Goal: Book appointment/travel/reservation

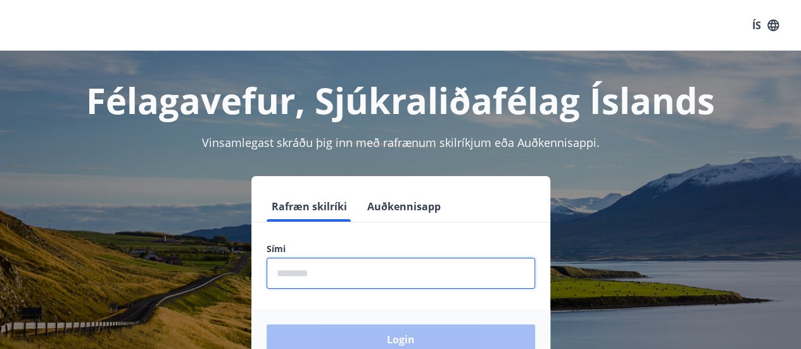
click at [305, 278] on input "phone" at bounding box center [401, 273] width 268 height 31
type input "********"
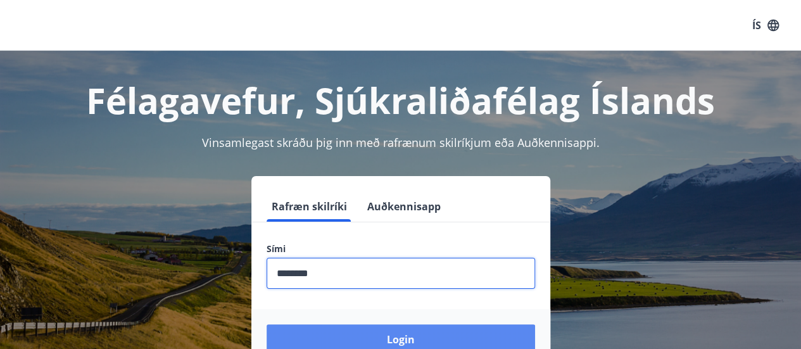
click at [379, 330] on button "Login" at bounding box center [401, 339] width 268 height 30
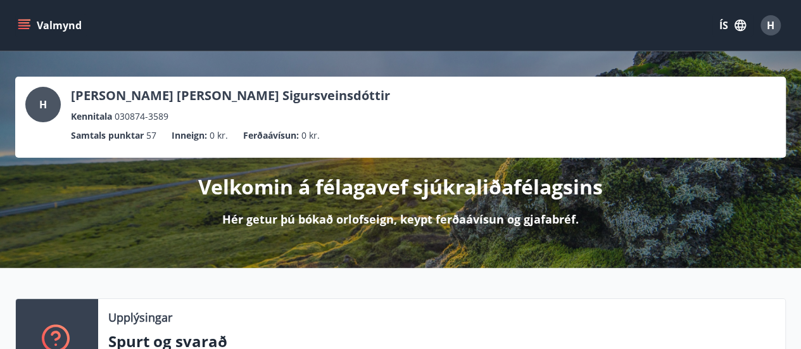
click at [23, 28] on icon "menu" at bounding box center [23, 28] width 11 height 1
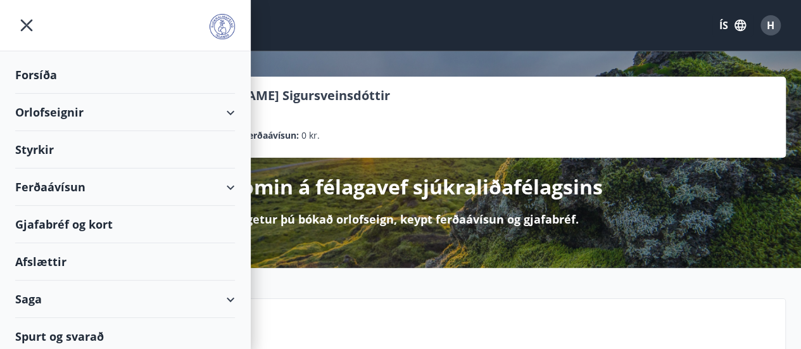
click at [65, 110] on div "Orlofseignir" at bounding box center [125, 112] width 220 height 37
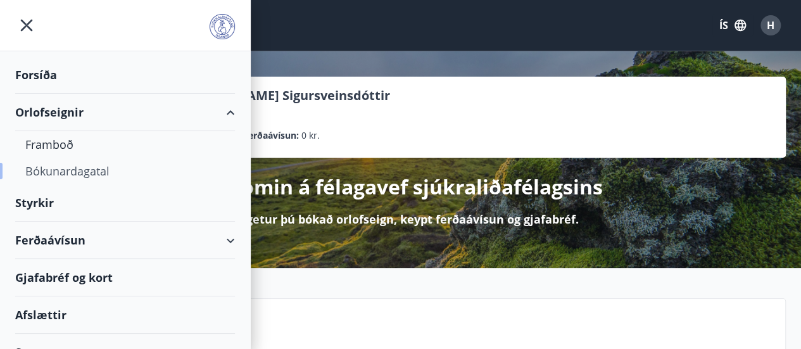
click at [66, 175] on div "Bókunardagatal" at bounding box center [124, 171] width 199 height 27
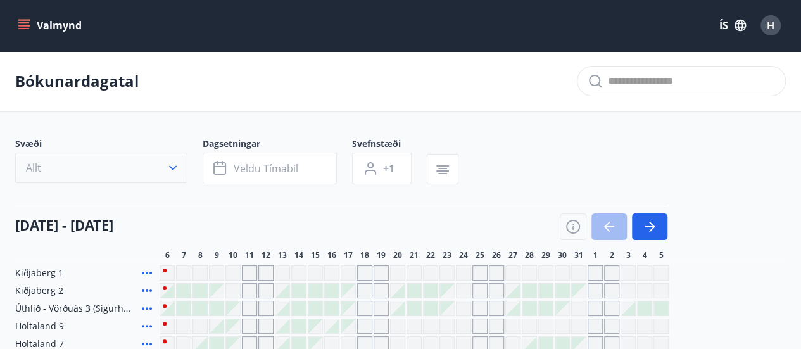
click at [54, 166] on button "Allt" at bounding box center [101, 168] width 172 height 30
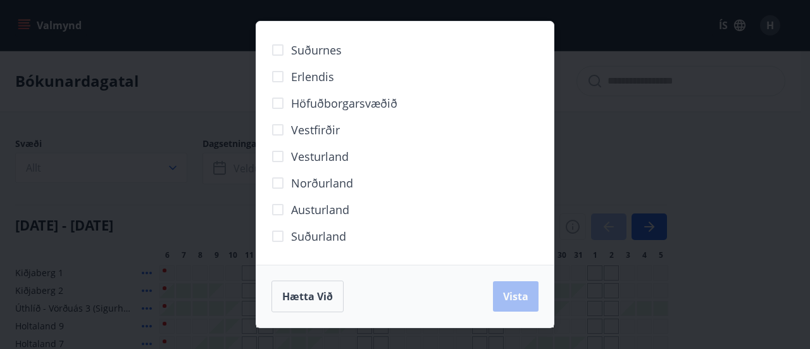
click at [299, 234] on span "Suðurland" at bounding box center [318, 236] width 55 height 16
drag, startPoint x: 524, startPoint y: 297, endPoint x: 120, endPoint y: 199, distance: 414.9
click at [523, 297] on span "Vista" at bounding box center [515, 296] width 25 height 14
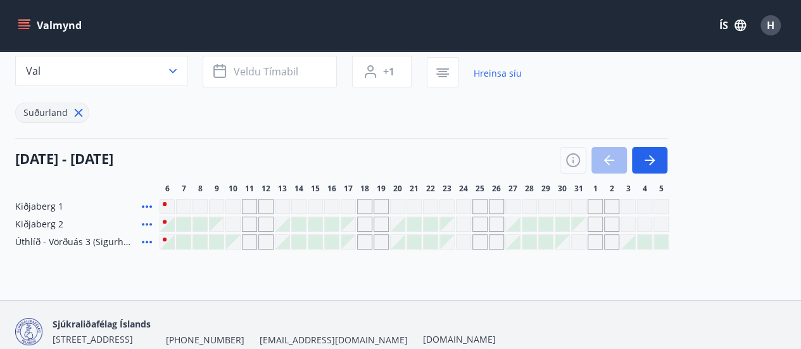
scroll to position [127, 0]
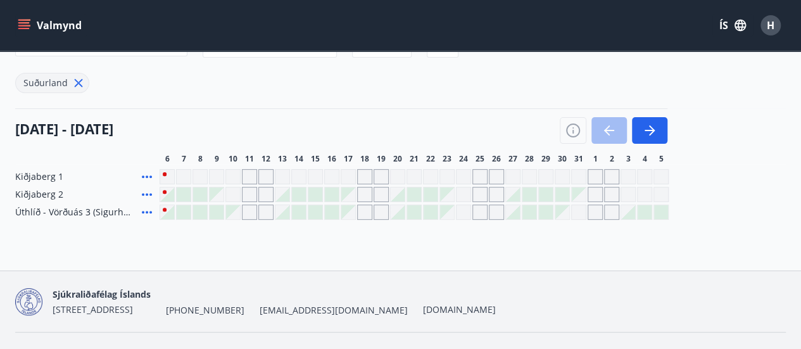
click at [249, 174] on div "Gráir dagar eru ekki bókanlegir" at bounding box center [249, 176] width 15 height 15
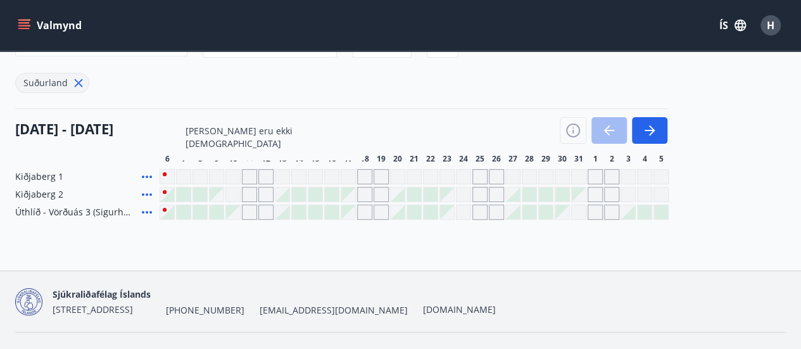
click at [249, 211] on div "Gráir dagar eru ekki bókanlegir" at bounding box center [249, 211] width 15 height 15
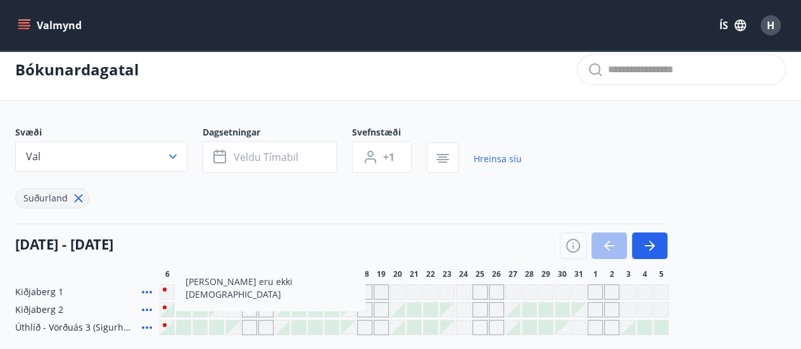
scroll to position [0, 0]
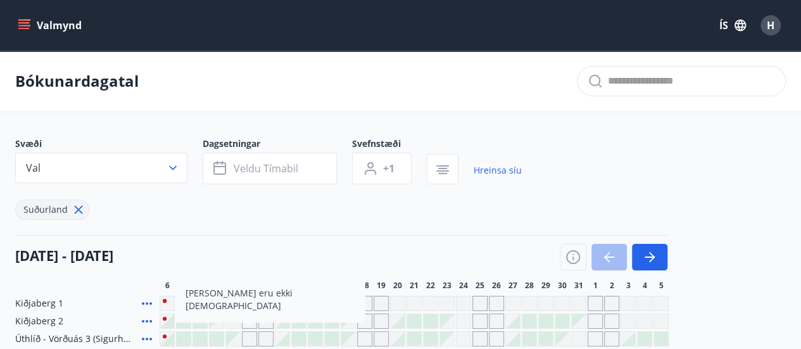
click at [40, 27] on button "Valmynd" at bounding box center [51, 25] width 72 height 23
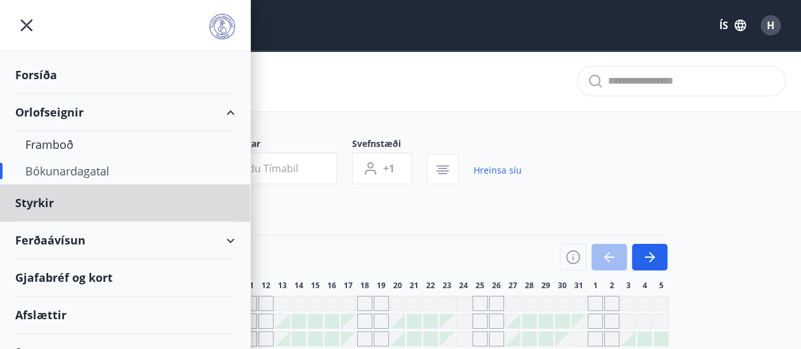
click at [29, 70] on div "Forsíða" at bounding box center [125, 74] width 220 height 37
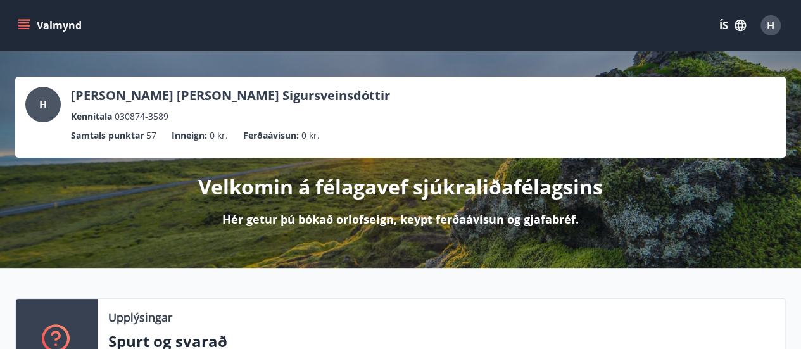
click at [96, 104] on div "Hulda Íris Sigursveinsdóttir Kennitala 030874-3589" at bounding box center [230, 105] width 319 height 37
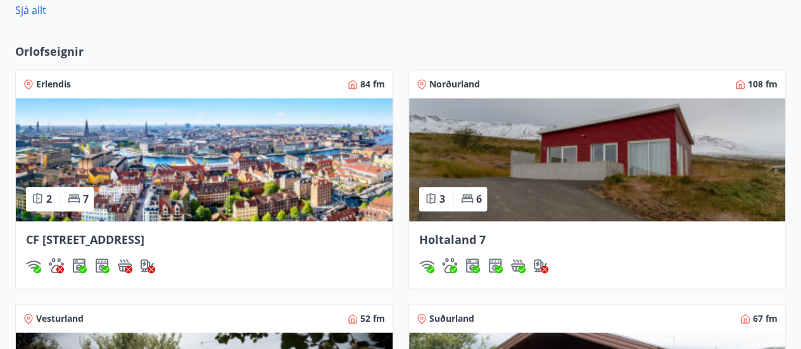
scroll to position [823, 0]
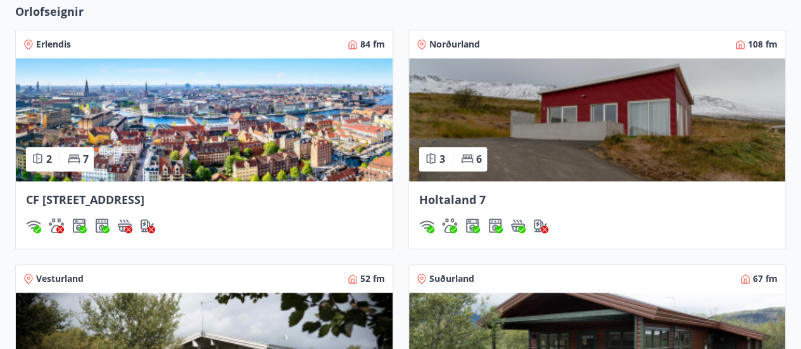
click at [144, 194] on span "CF [STREET_ADDRESS]" at bounding box center [85, 199] width 118 height 15
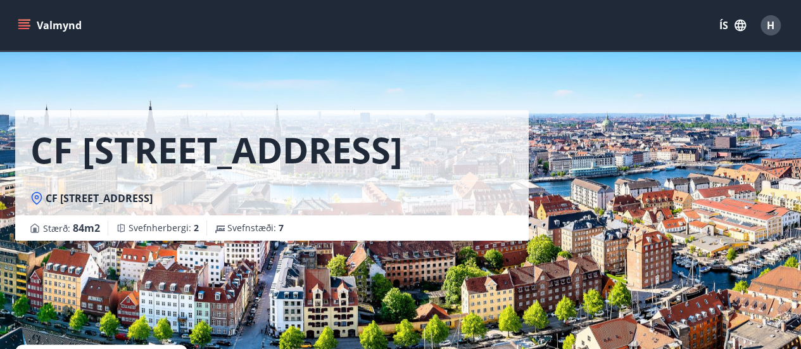
click at [34, 21] on button "Valmynd" at bounding box center [51, 25] width 72 height 23
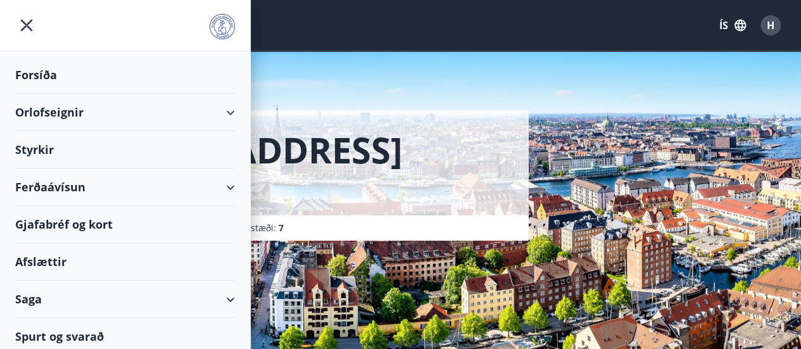
click at [46, 108] on div "Orlofseignir" at bounding box center [125, 112] width 220 height 37
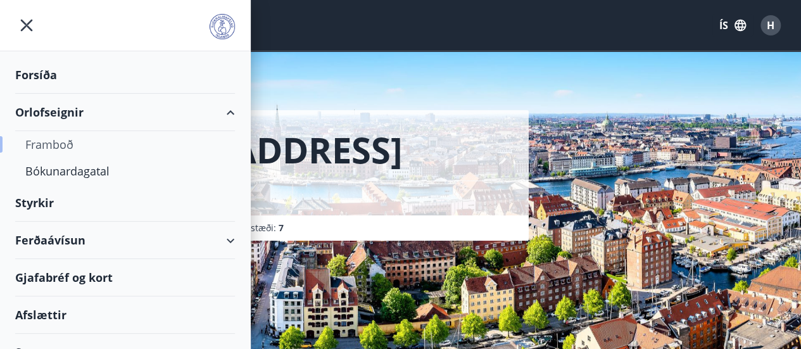
click at [51, 141] on div "Framboð" at bounding box center [124, 144] width 199 height 27
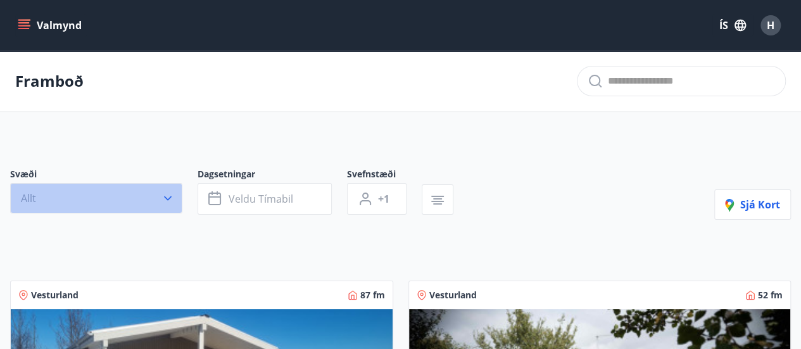
click at [135, 202] on button "Allt" at bounding box center [96, 198] width 172 height 30
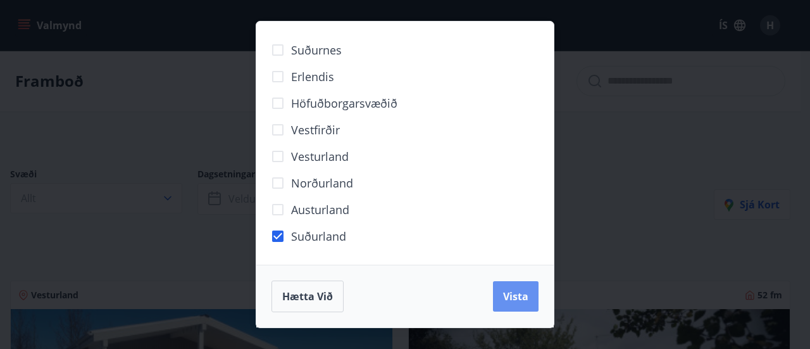
click at [521, 297] on span "Vista" at bounding box center [515, 296] width 25 height 14
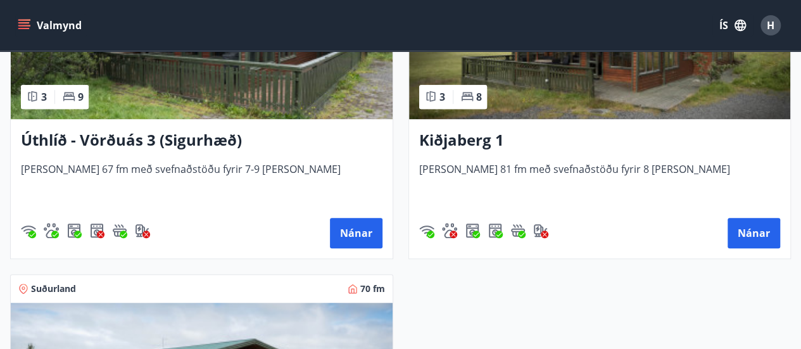
scroll to position [317, 0]
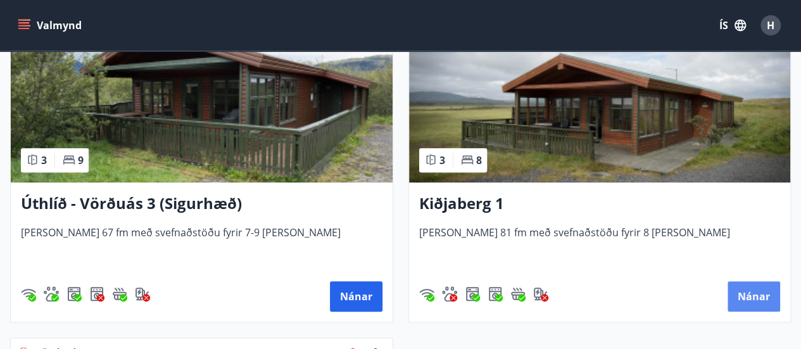
click at [739, 305] on button "Nánar" at bounding box center [753, 296] width 53 height 30
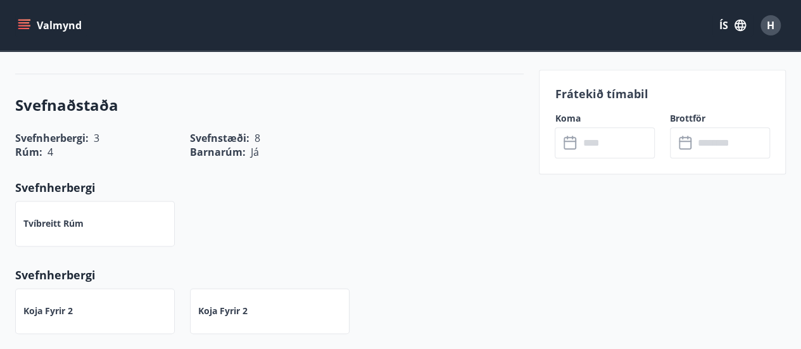
scroll to position [506, 0]
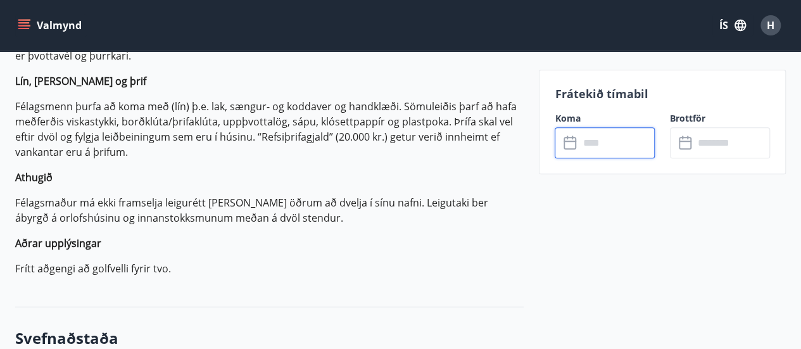
click at [587, 154] on input "text" at bounding box center [617, 142] width 76 height 31
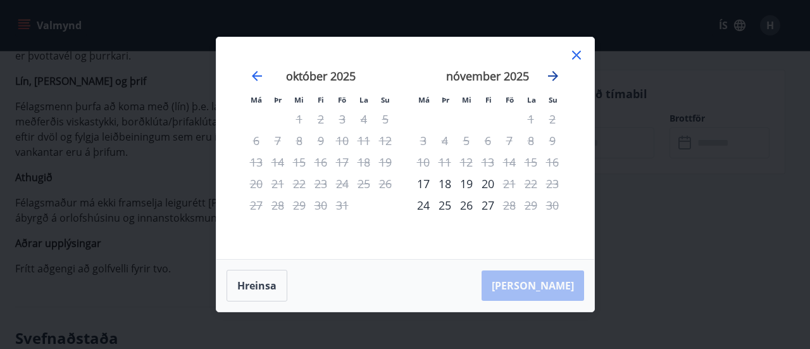
click at [549, 78] on icon "Move forward to switch to the next month." at bounding box center [553, 75] width 15 height 15
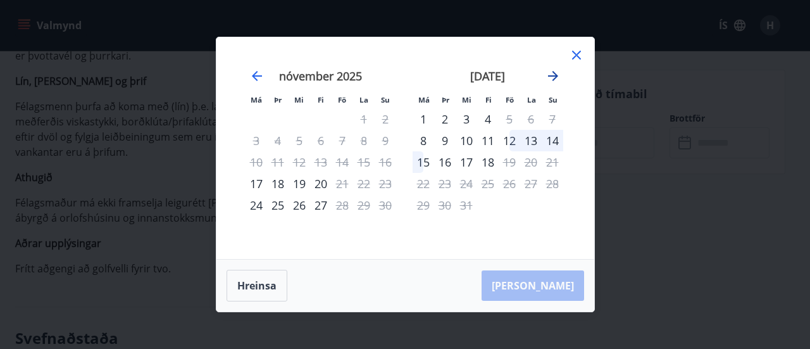
click at [556, 77] on icon "Move forward to switch to the next month." at bounding box center [553, 76] width 10 height 10
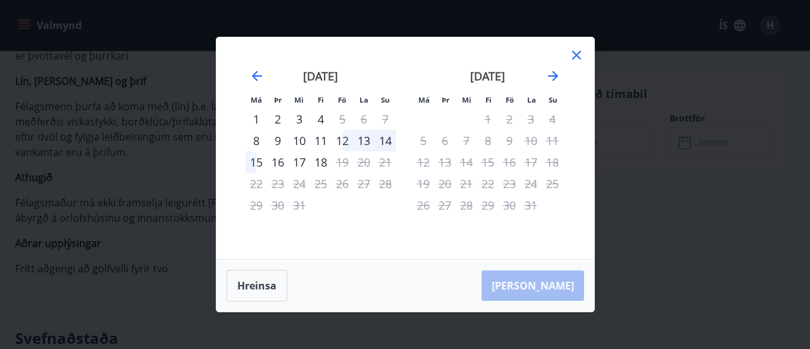
click at [346, 139] on div "12" at bounding box center [343, 141] width 22 height 22
click at [574, 55] on icon at bounding box center [576, 54] width 15 height 15
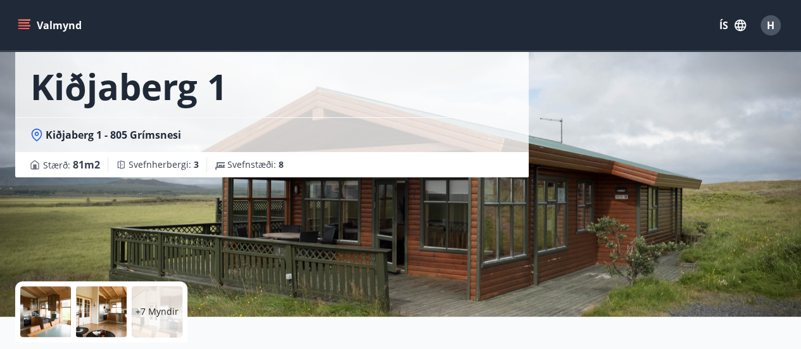
scroll to position [0, 0]
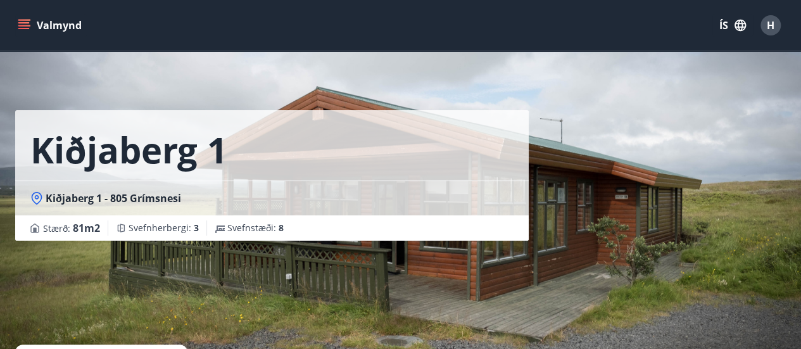
click at [24, 20] on icon "menu" at bounding box center [25, 20] width 14 height 1
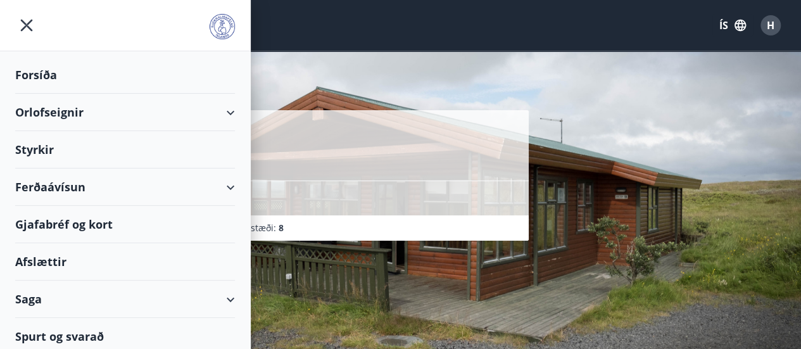
click at [51, 113] on div "Orlofseignir" at bounding box center [125, 112] width 220 height 37
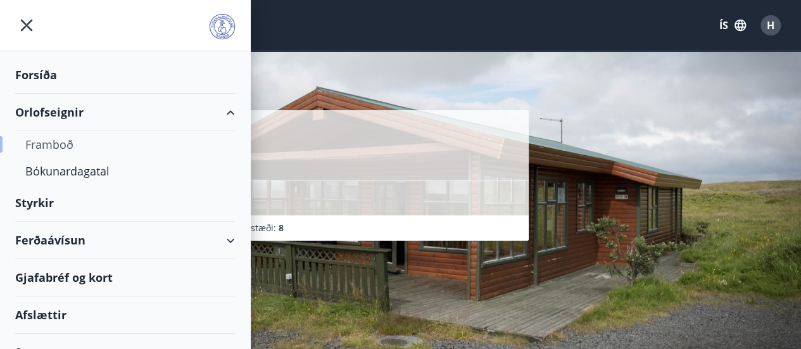
click at [62, 144] on div "Framboð" at bounding box center [124, 144] width 199 height 27
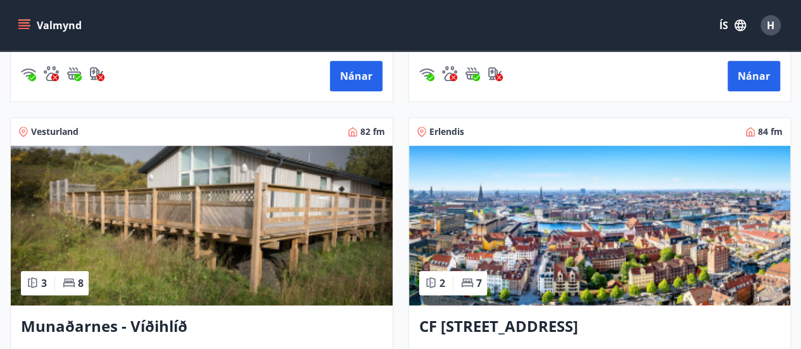
scroll to position [570, 0]
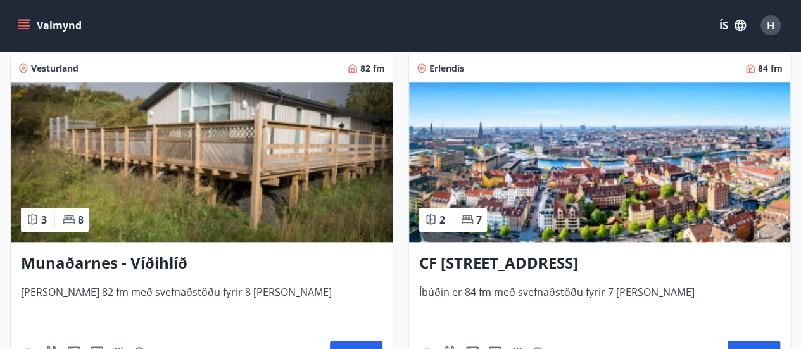
click at [113, 260] on h3 "Munaðarnes - Víðihlíð" at bounding box center [201, 263] width 361 height 23
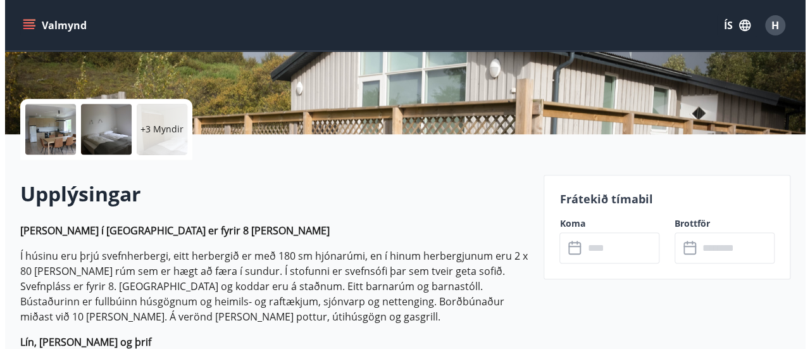
scroll to position [317, 0]
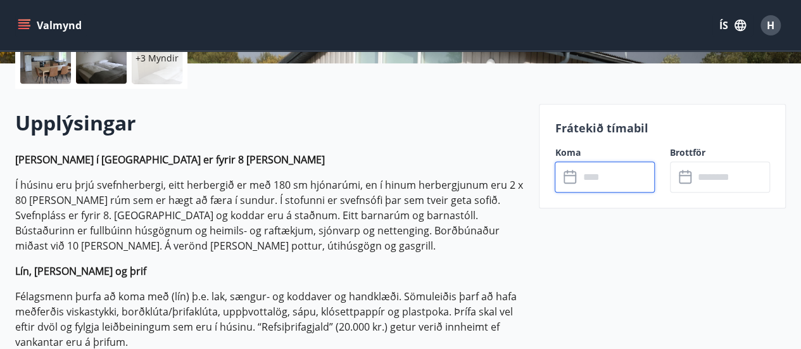
click at [581, 184] on input "text" at bounding box center [617, 176] width 76 height 31
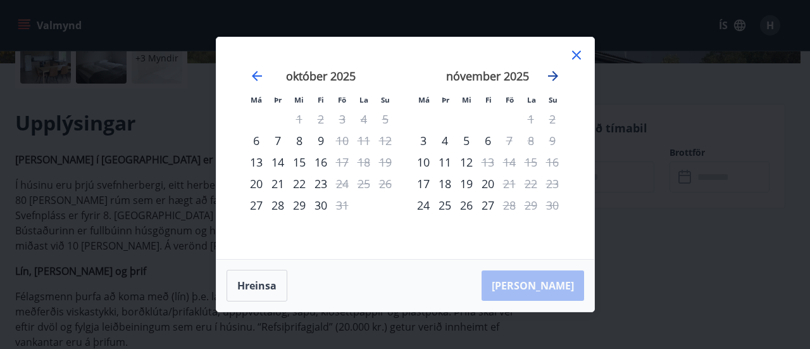
click at [549, 77] on icon "Move forward to switch to the next month." at bounding box center [553, 76] width 10 height 10
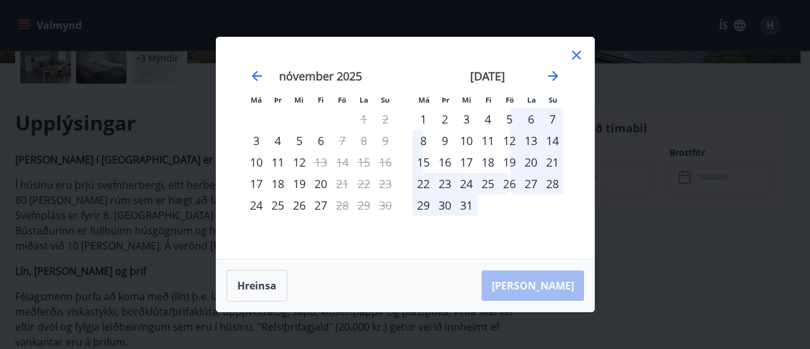
click at [441, 140] on div "9" at bounding box center [445, 141] width 22 height 22
click at [507, 142] on div "12" at bounding box center [510, 141] width 22 height 22
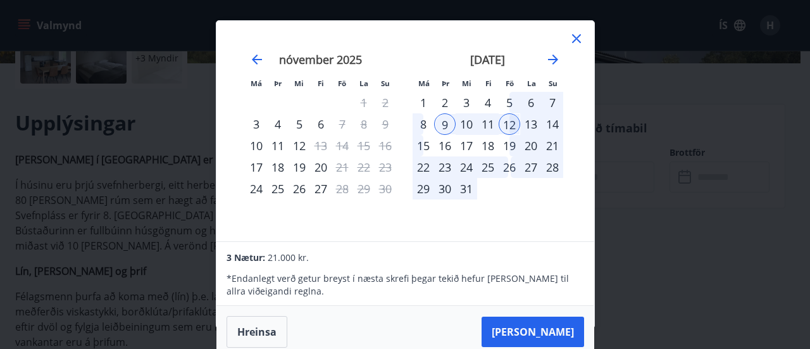
click at [499, 218] on div "desember 2025 1 2 3 4 5 6 7 8 9 10 11 12 13 14 15 16 17 18 19 20 21 22 23 24 25…" at bounding box center [488, 140] width 167 height 208
click at [273, 336] on button "Hreinsa" at bounding box center [257, 332] width 61 height 32
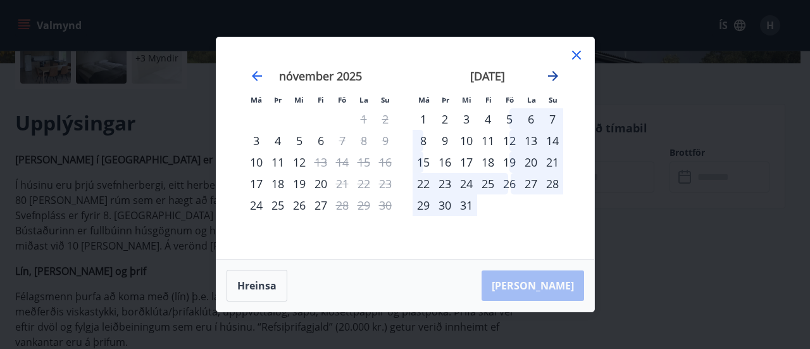
click at [548, 77] on icon "Move forward to switch to the next month." at bounding box center [553, 76] width 10 height 10
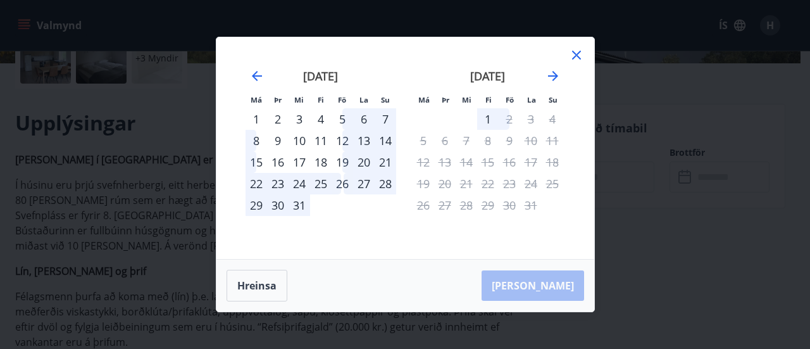
click at [344, 161] on div "19" at bounding box center [343, 162] width 22 height 22
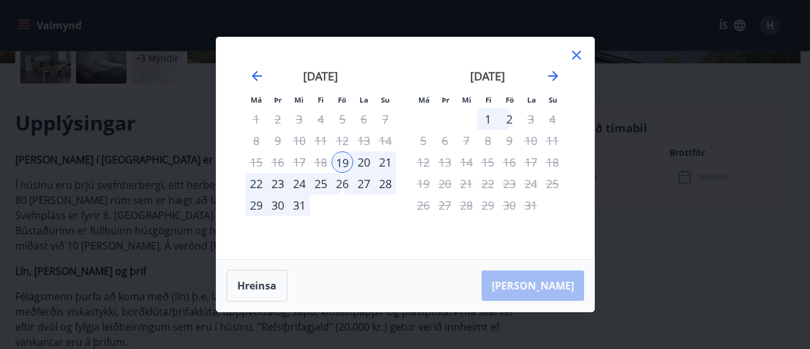
click at [343, 184] on div "26" at bounding box center [343, 184] width 22 height 22
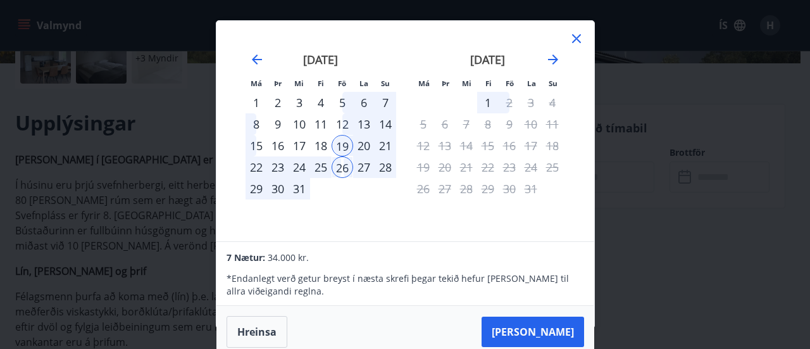
scroll to position [1, 0]
drag, startPoint x: 433, startPoint y: 211, endPoint x: 436, endPoint y: 203, distance: 8.0
click at [435, 204] on div "janúar 2026 1 2 3 4 5 6 7 8 9 10 11 12 13 14 15 16 17 18 19 20 21 22 23 24 25 2…" at bounding box center [488, 139] width 167 height 208
click at [253, 326] on button "Hreinsa" at bounding box center [257, 332] width 61 height 32
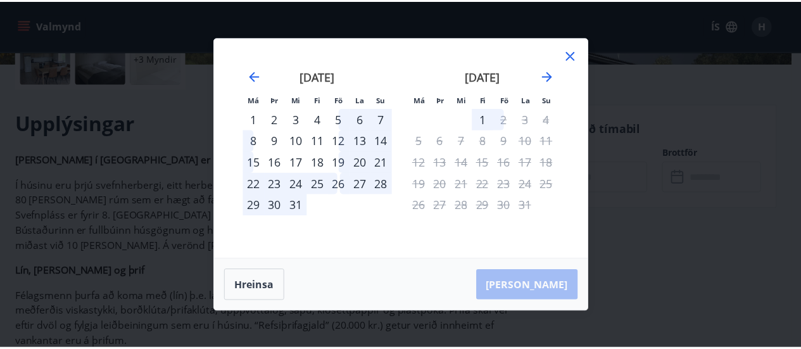
scroll to position [0, 0]
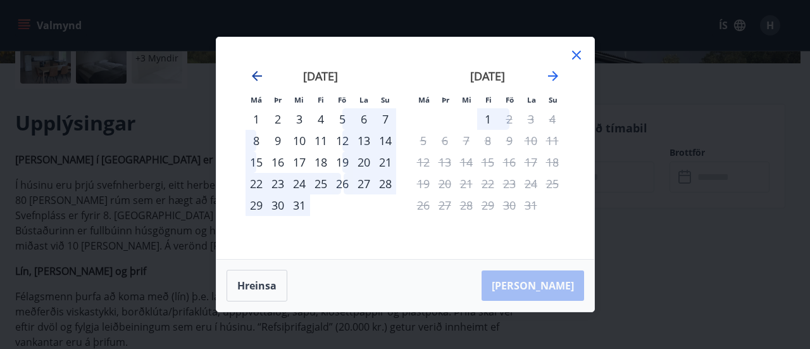
click at [257, 78] on icon "Move backward to switch to the previous month." at bounding box center [256, 75] width 15 height 15
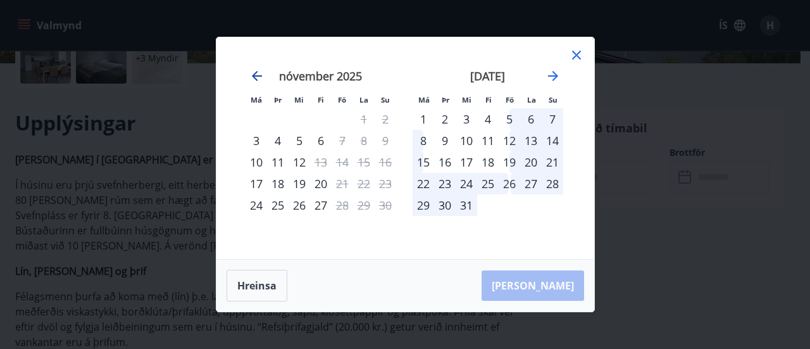
click at [257, 77] on icon "Move backward to switch to the previous month." at bounding box center [256, 75] width 15 height 15
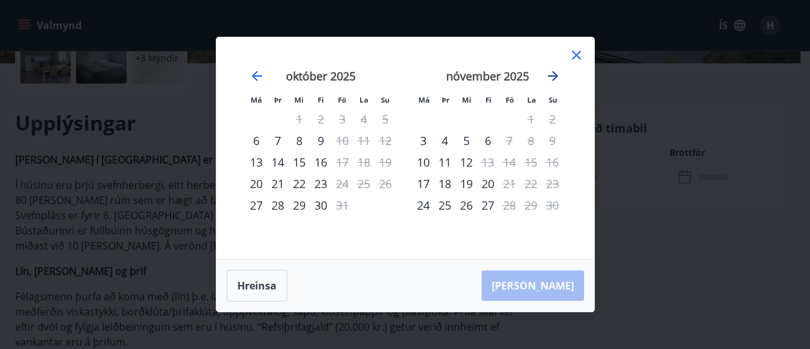
click at [556, 79] on icon "Move forward to switch to the next month." at bounding box center [553, 75] width 15 height 15
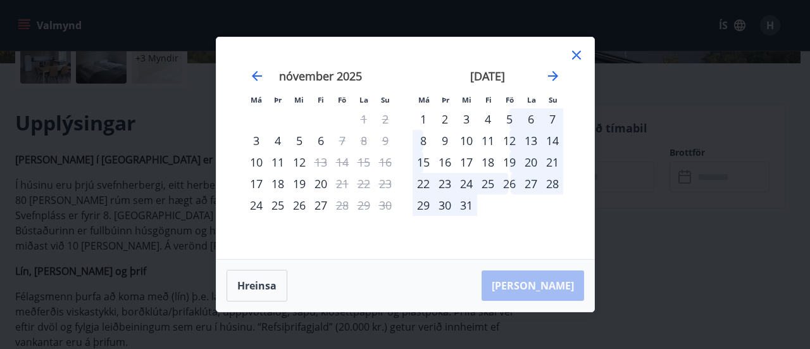
click at [508, 165] on div "19" at bounding box center [510, 162] width 22 height 22
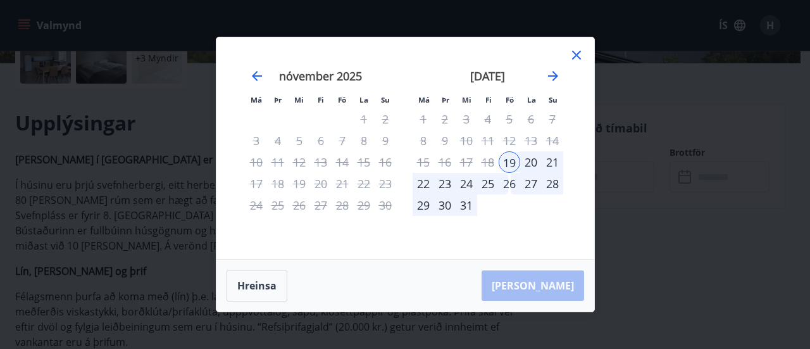
click at [468, 204] on div "31" at bounding box center [467, 205] width 22 height 22
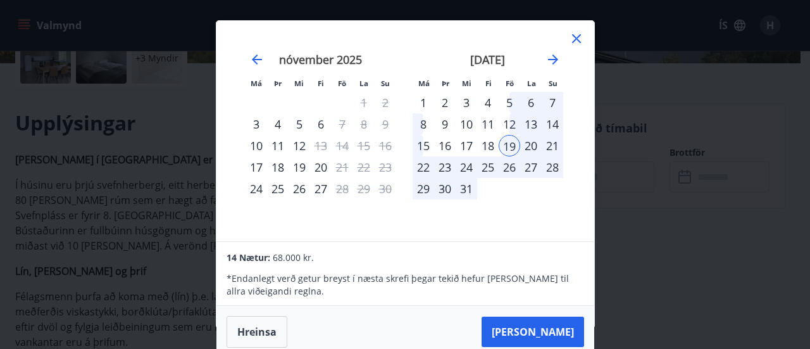
click at [577, 37] on icon at bounding box center [576, 38] width 9 height 9
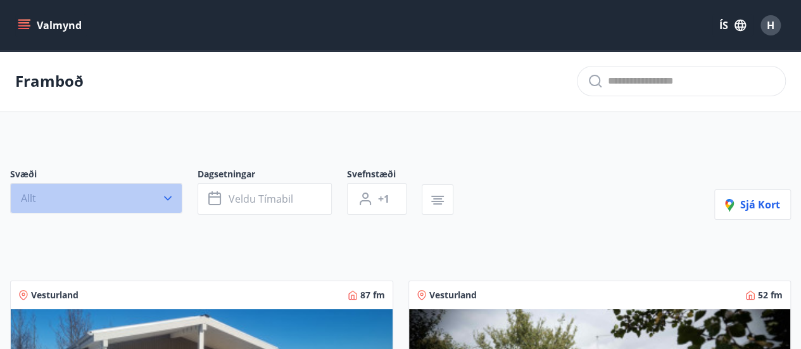
click at [137, 196] on button "Allt" at bounding box center [96, 198] width 172 height 30
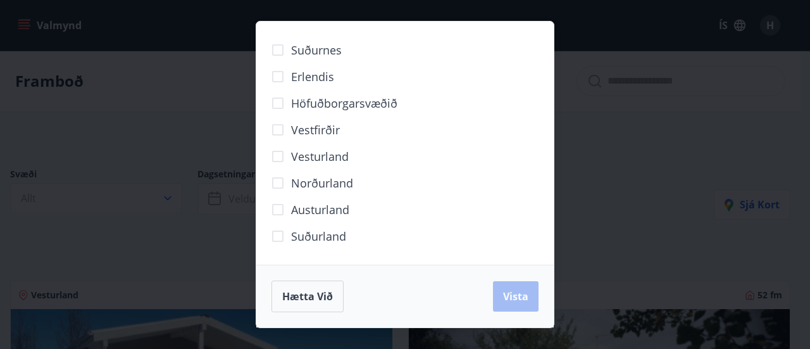
click at [314, 235] on span "Suðurland" at bounding box center [318, 236] width 55 height 16
click at [510, 299] on span "Vista" at bounding box center [515, 296] width 25 height 14
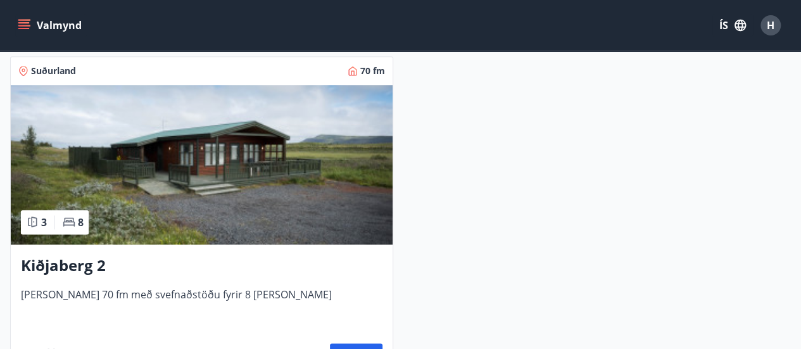
scroll to position [633, 0]
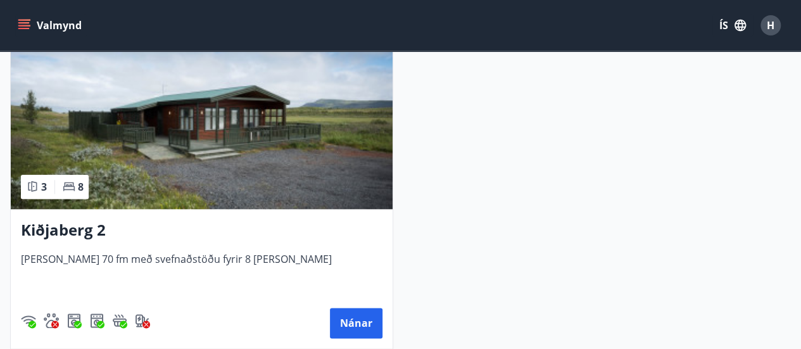
click at [87, 229] on h3 "Kiðjaberg 2" at bounding box center [201, 230] width 361 height 23
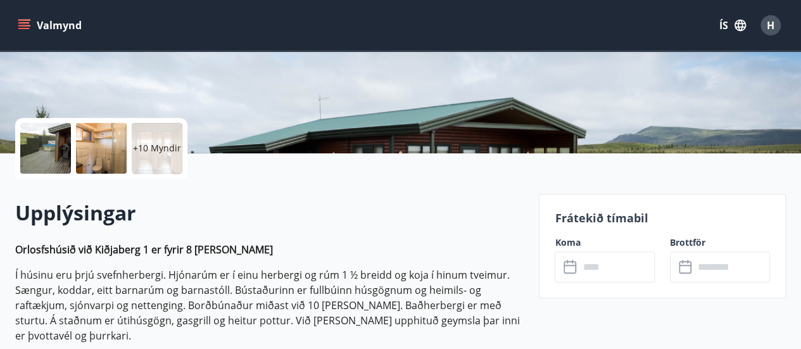
scroll to position [253, 0]
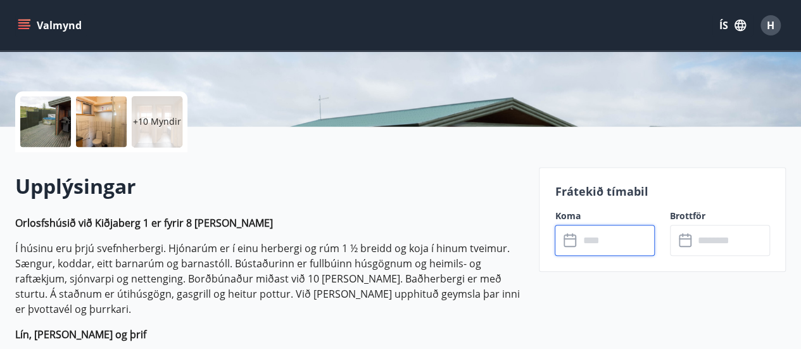
click at [615, 237] on input "text" at bounding box center [617, 240] width 76 height 31
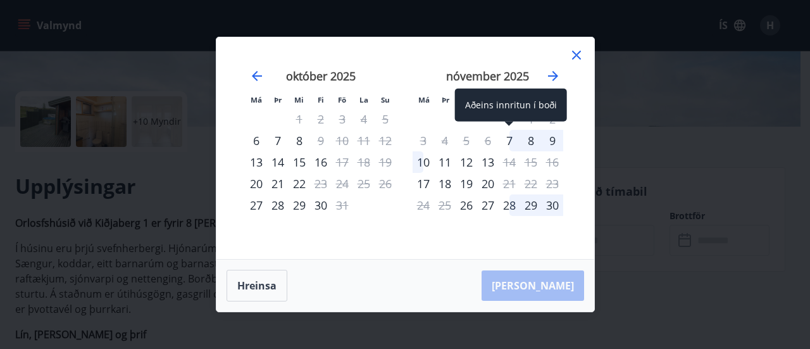
click at [509, 142] on div "7" at bounding box center [510, 141] width 22 height 22
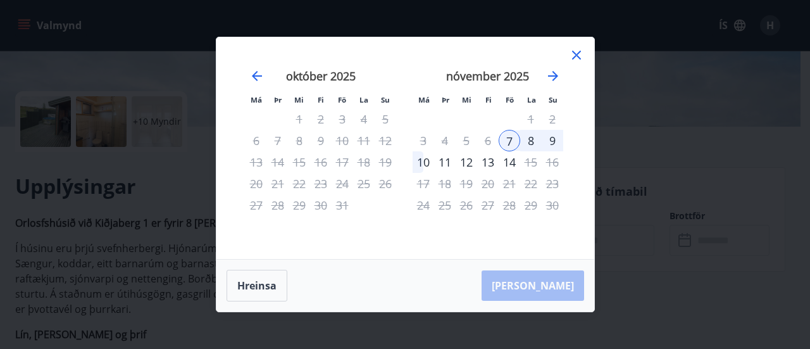
click at [429, 162] on div "10" at bounding box center [424, 162] width 22 height 22
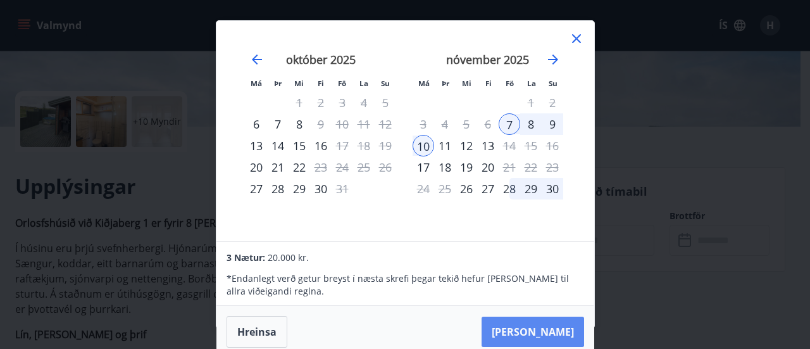
click at [555, 332] on button "Taka Frá" at bounding box center [533, 332] width 103 height 30
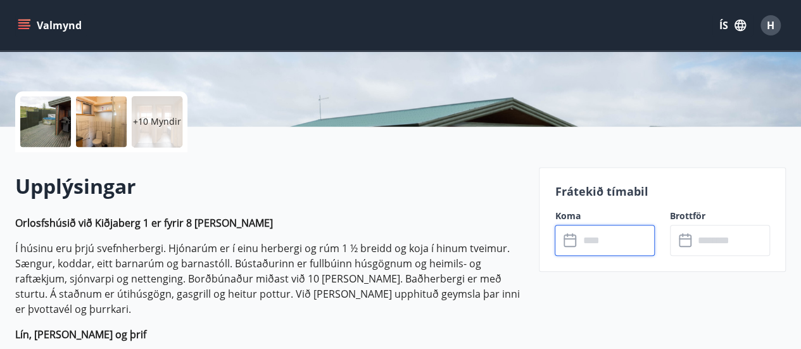
type input "******"
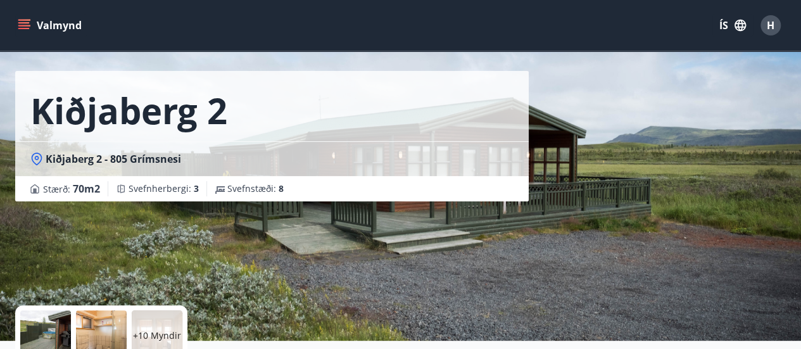
scroll to position [0, 0]
